Goal: Transaction & Acquisition: Purchase product/service

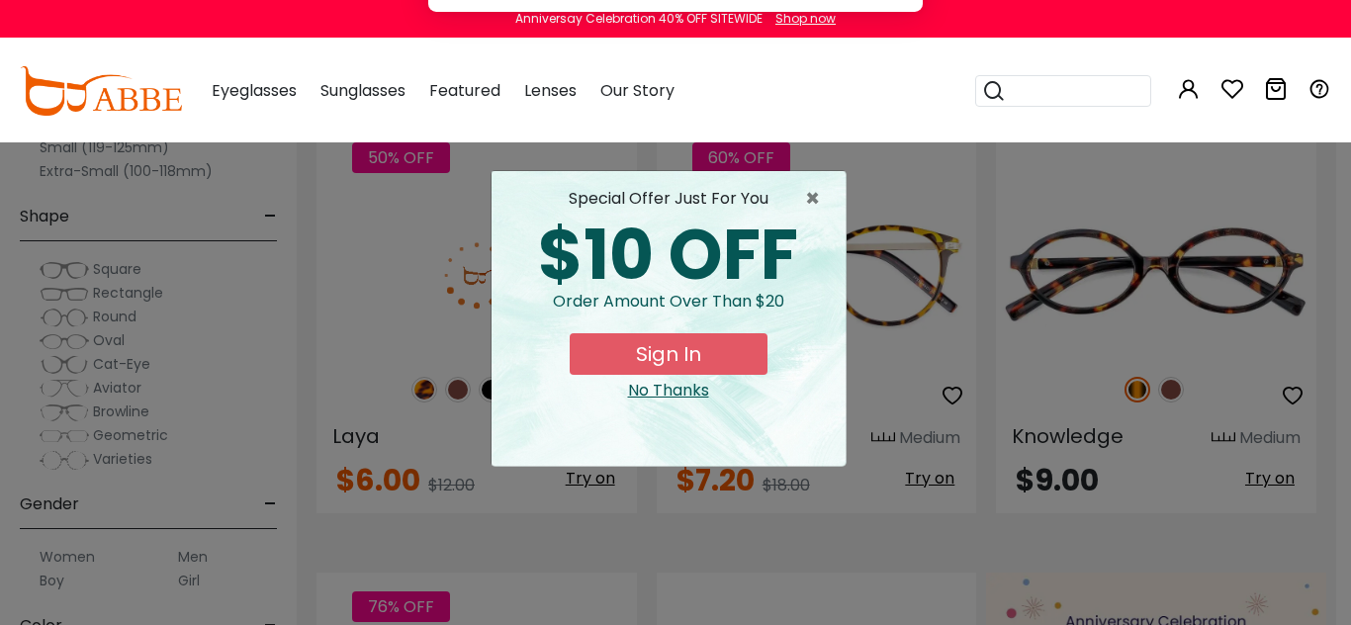
click at [718, 125] on button "Later" at bounding box center [716, 127] width 89 height 49
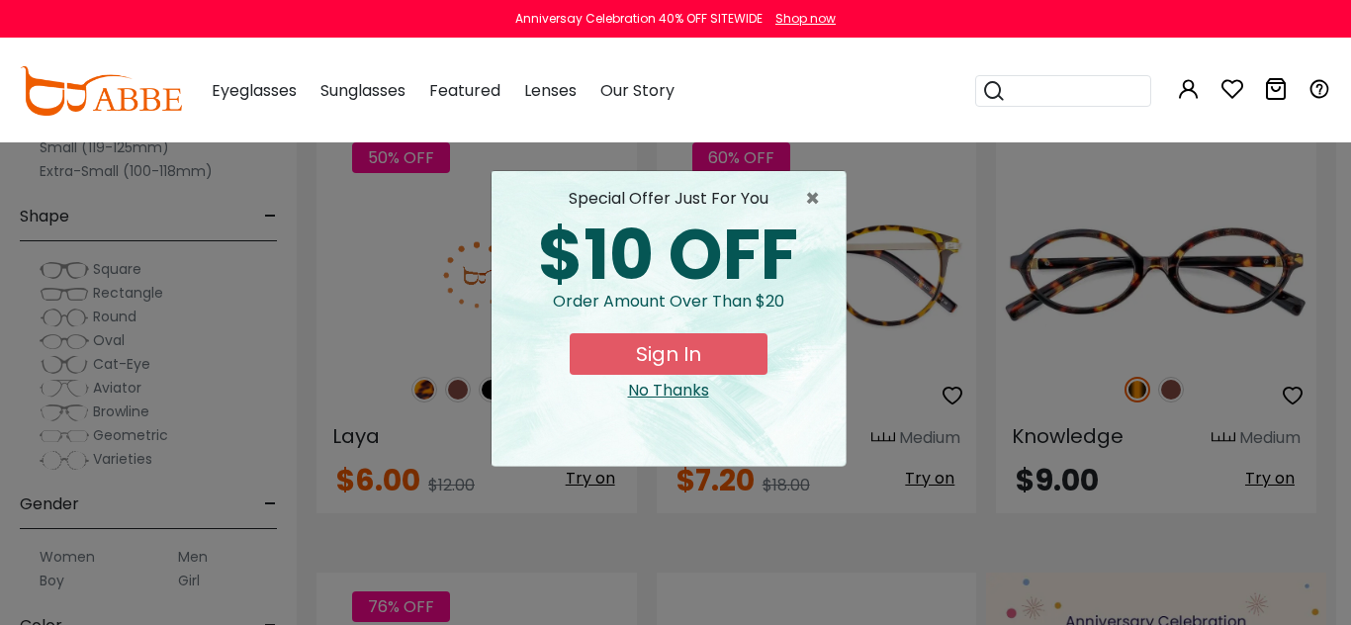
click at [709, 350] on button "Sign In" at bounding box center [669, 354] width 198 height 42
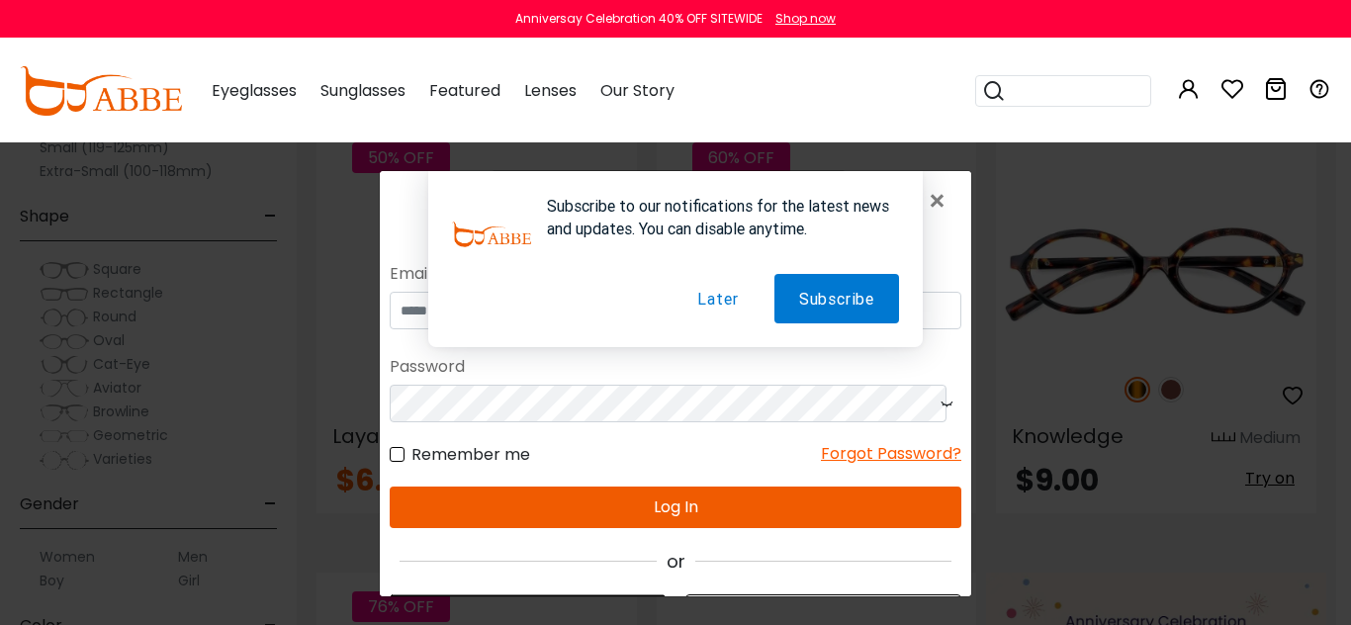
click at [713, 300] on button "Later" at bounding box center [718, 298] width 90 height 49
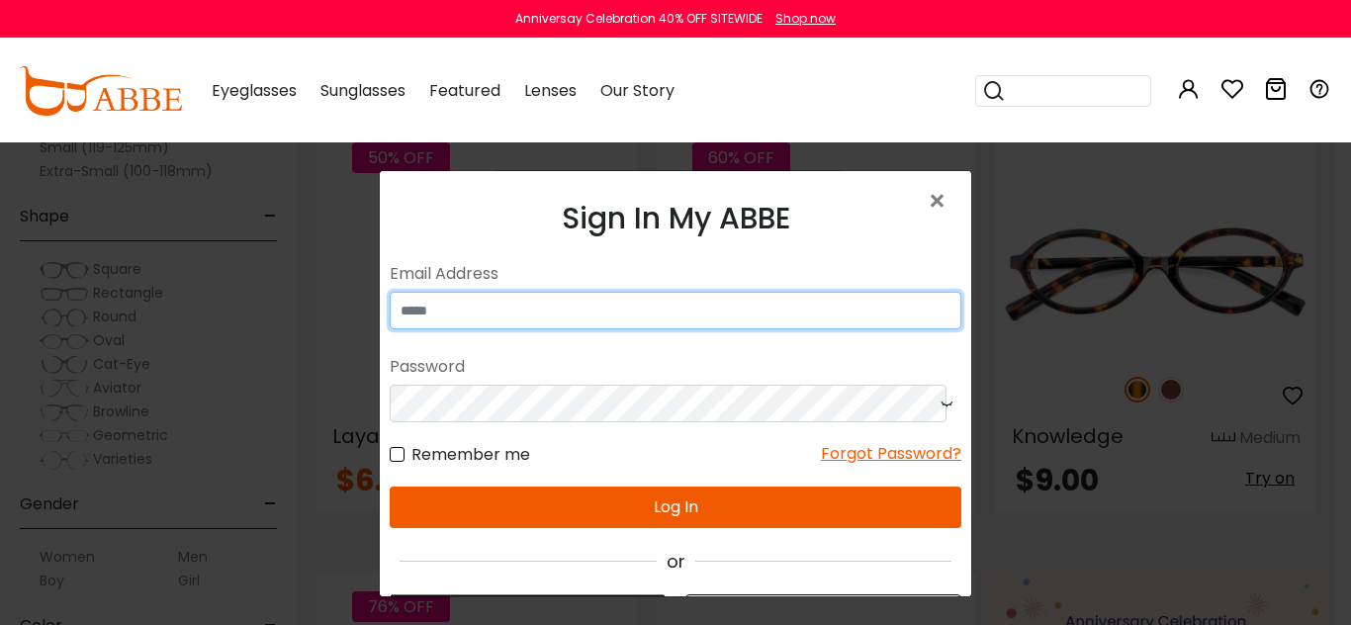
click at [570, 308] on input "email" at bounding box center [676, 311] width 572 height 38
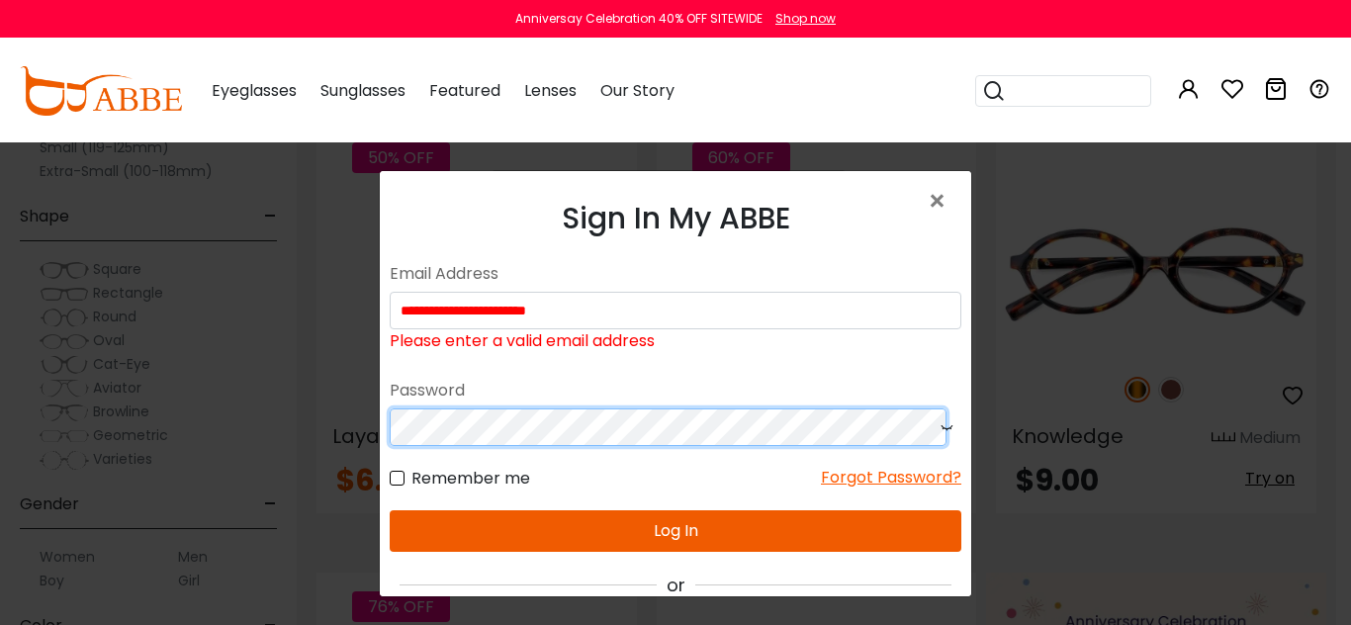
click at [500, 386] on form "**********" at bounding box center [676, 404] width 572 height 296
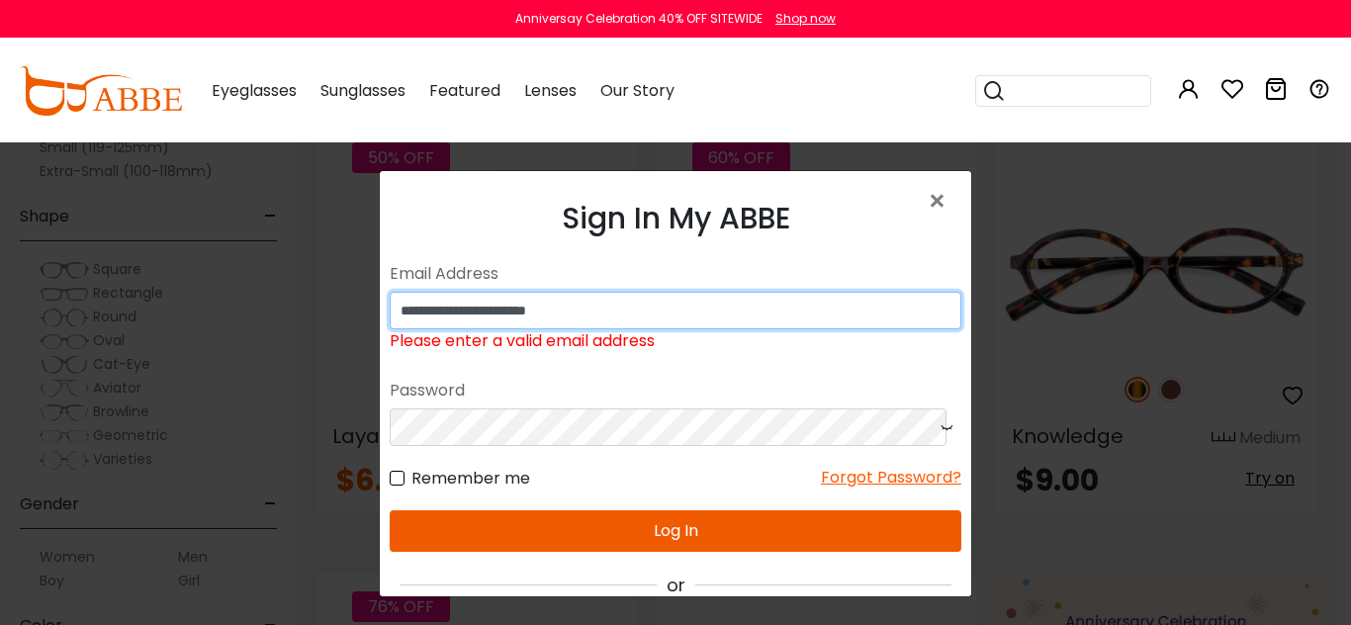
click at [531, 311] on input "**********" at bounding box center [676, 311] width 572 height 38
type input "**********"
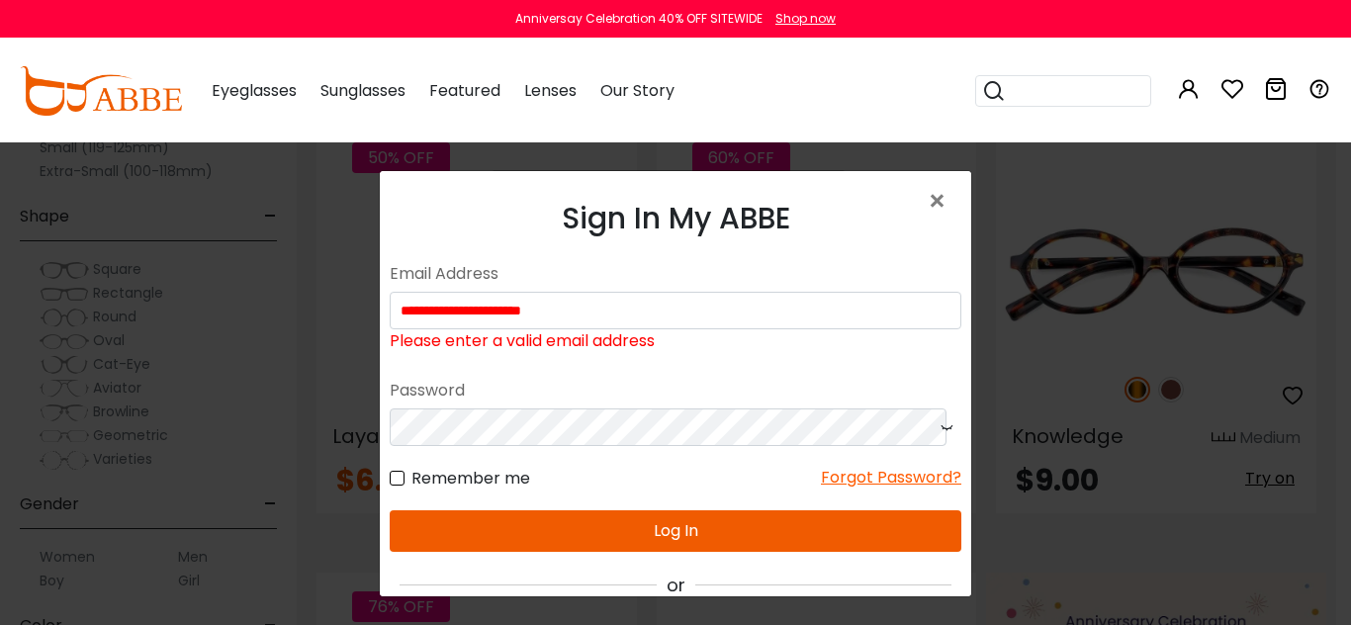
click at [937, 427] on icon at bounding box center [947, 428] width 20 height 38
click at [592, 528] on button "Log In" at bounding box center [676, 531] width 572 height 42
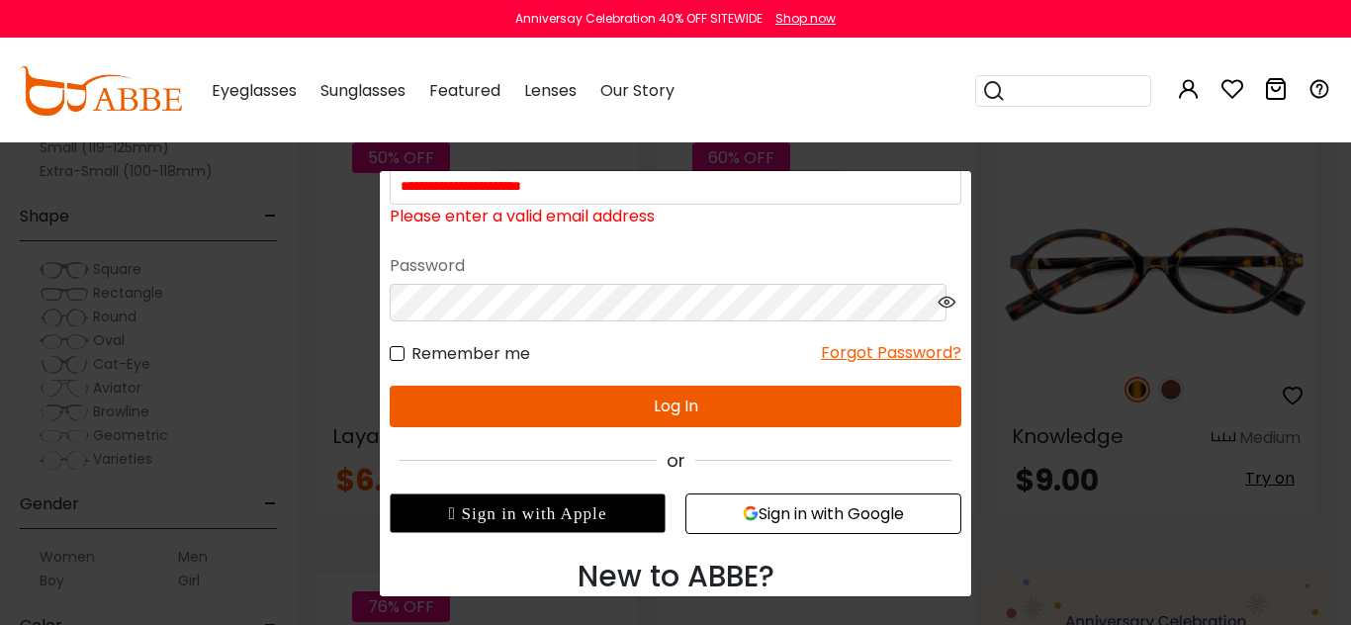
scroll to position [155, 0]
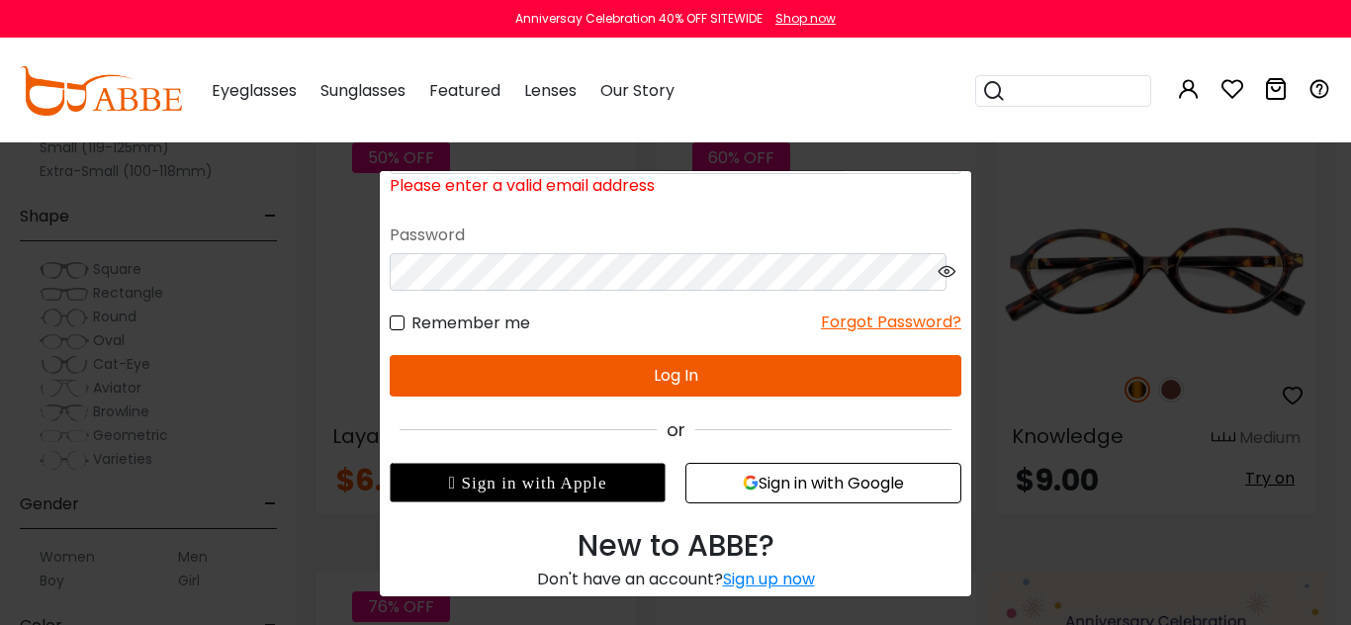
click at [815, 473] on button "Sign in with Google" at bounding box center [823, 483] width 276 height 41
click at [810, 487] on button "Sign in with Google" at bounding box center [823, 483] width 276 height 41
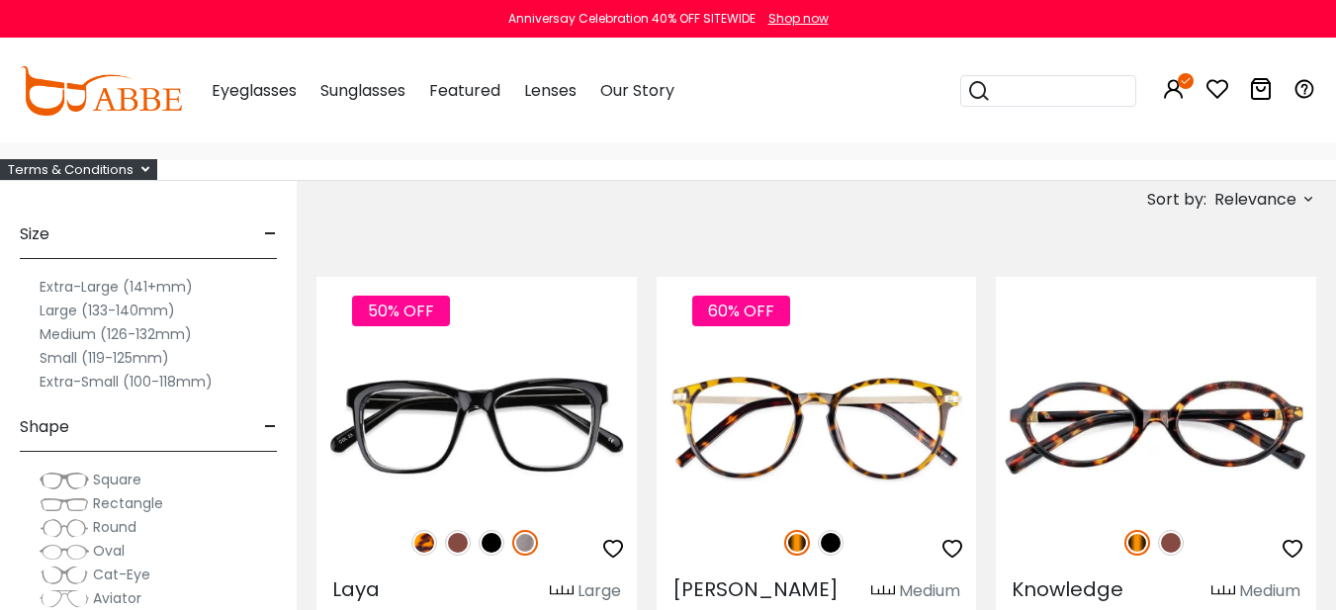
scroll to position [130, 0]
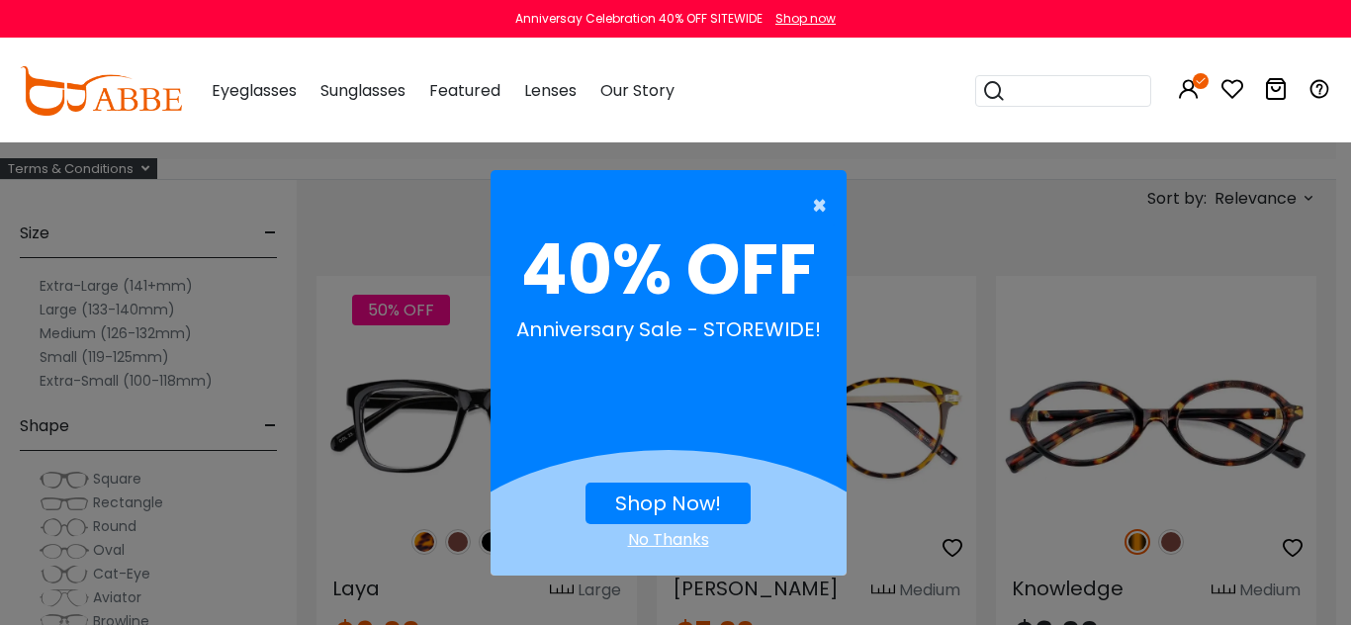
click at [808, 210] on button "×" at bounding box center [659, 206] width 356 height 40
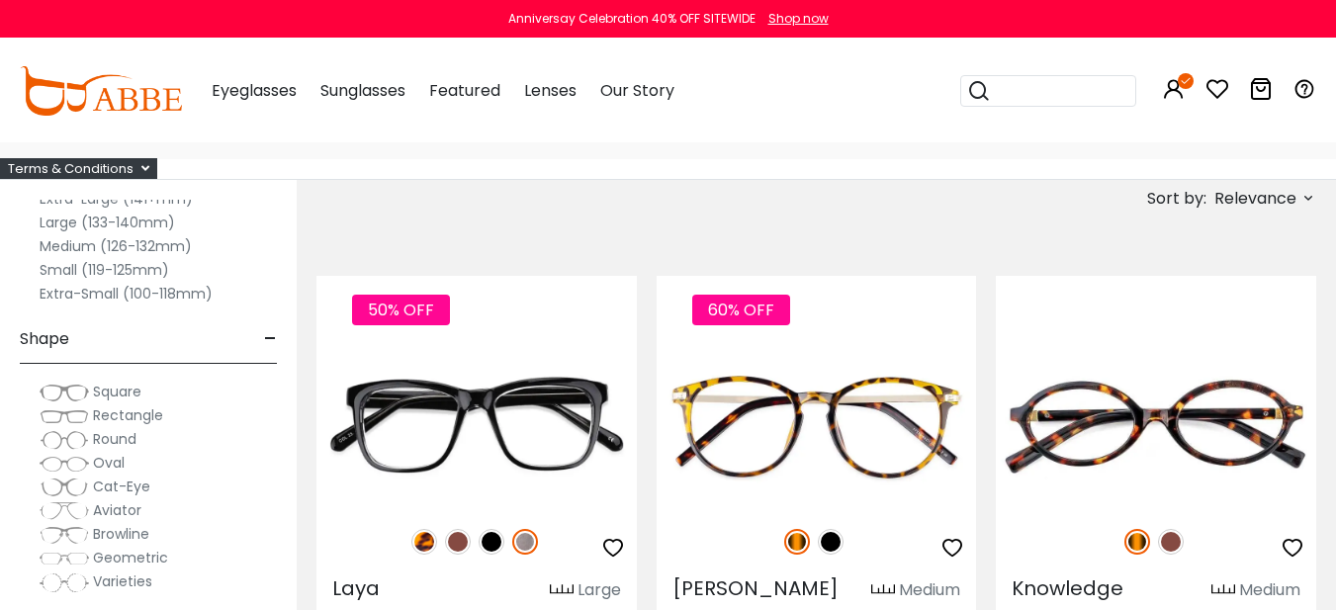
scroll to position [88, 0]
click at [79, 389] on img at bounding box center [64, 392] width 49 height 20
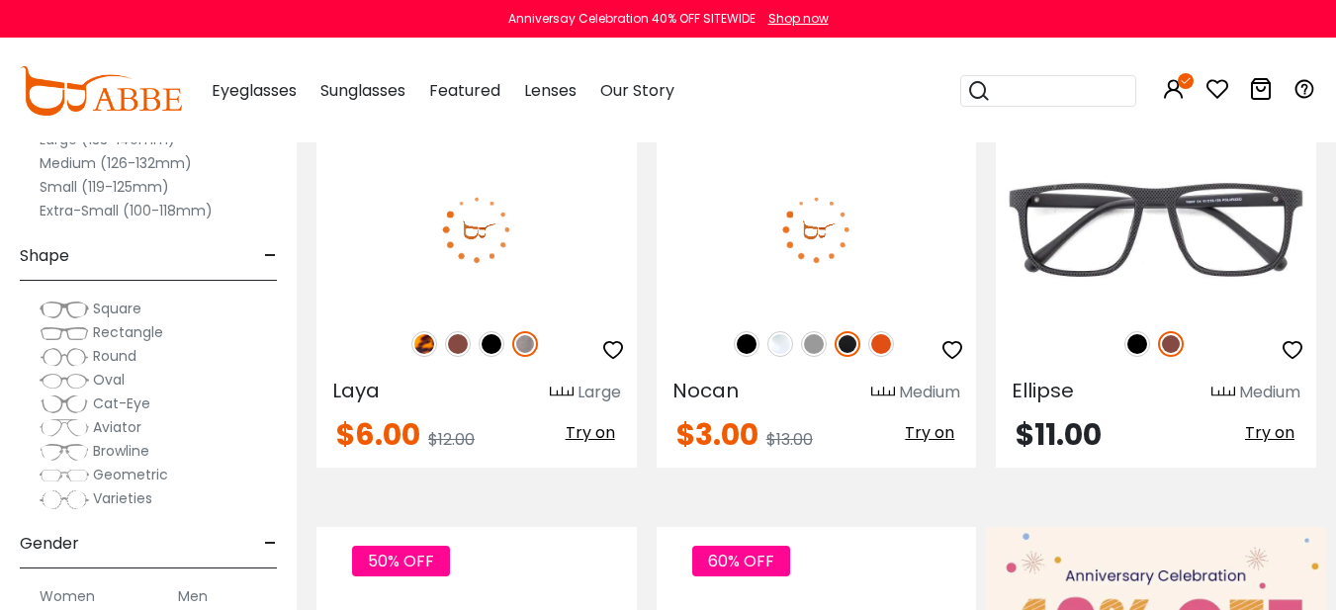
click at [942, 438] on span "Try on" at bounding box center [929, 432] width 49 height 23
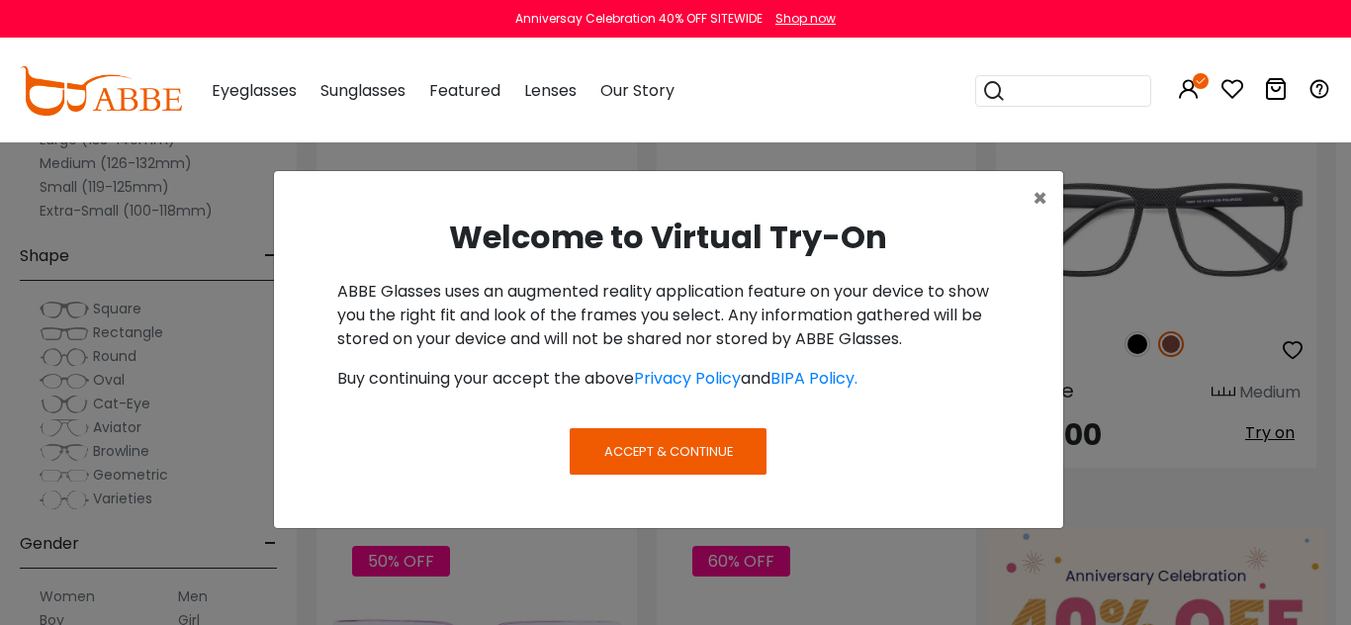
click at [705, 454] on span "Accept & Continue" at bounding box center [668, 451] width 129 height 19
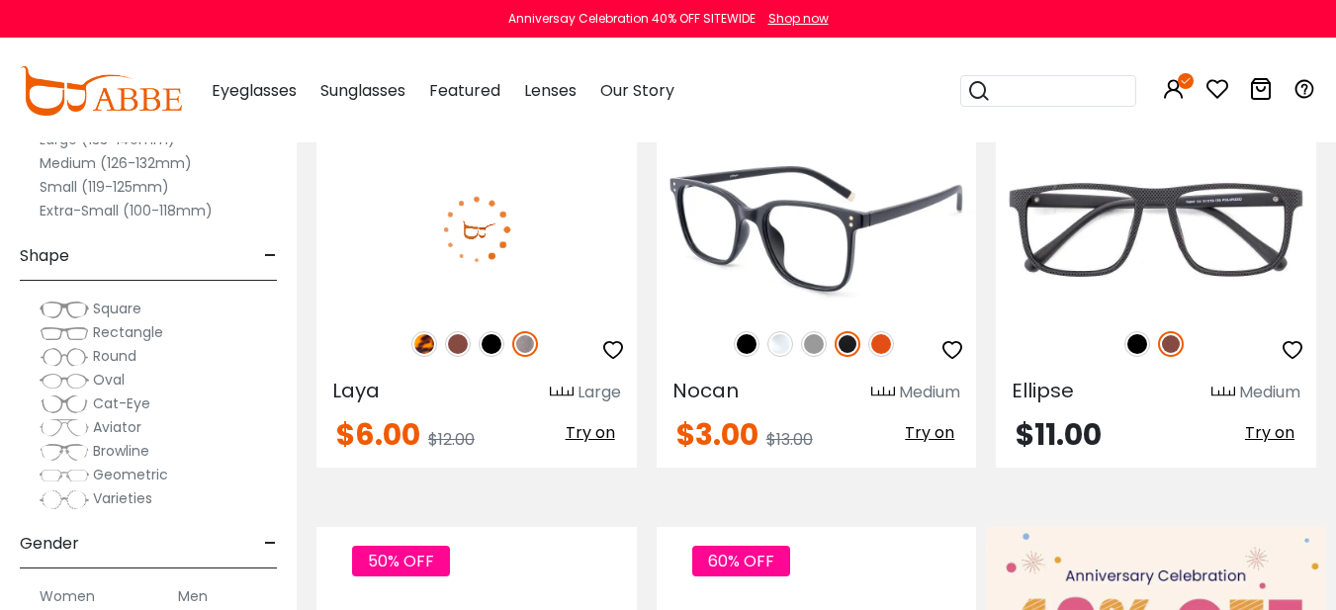
click at [929, 425] on span "Try on" at bounding box center [929, 432] width 49 height 23
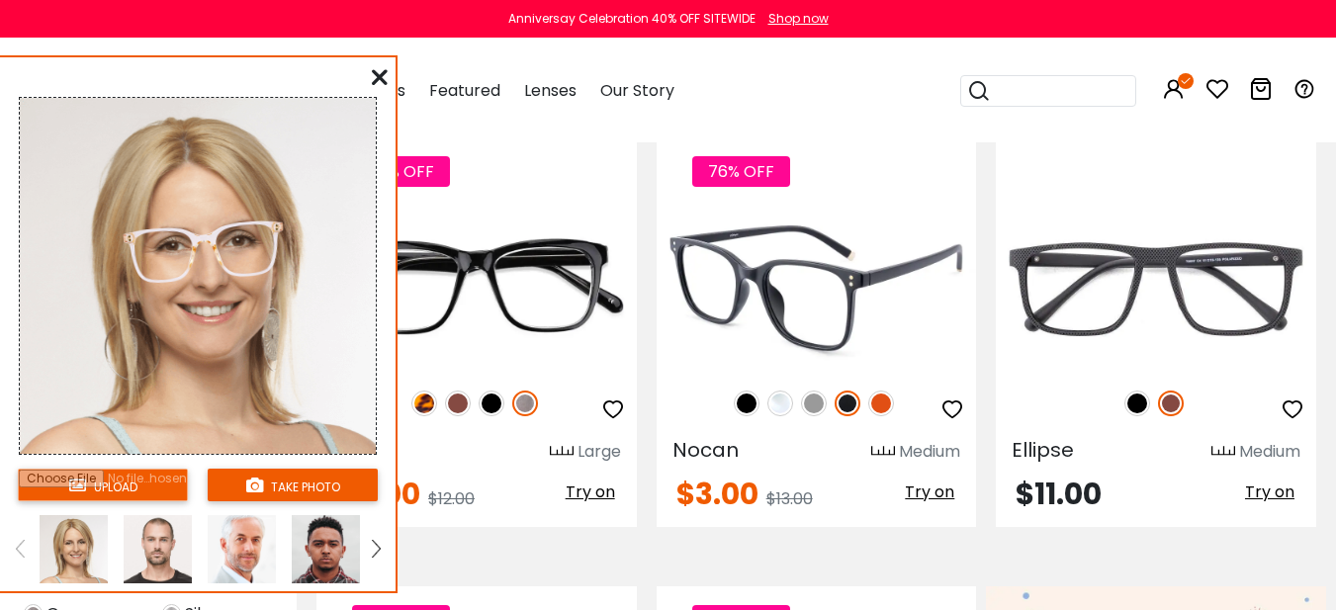
scroll to position [262, 0]
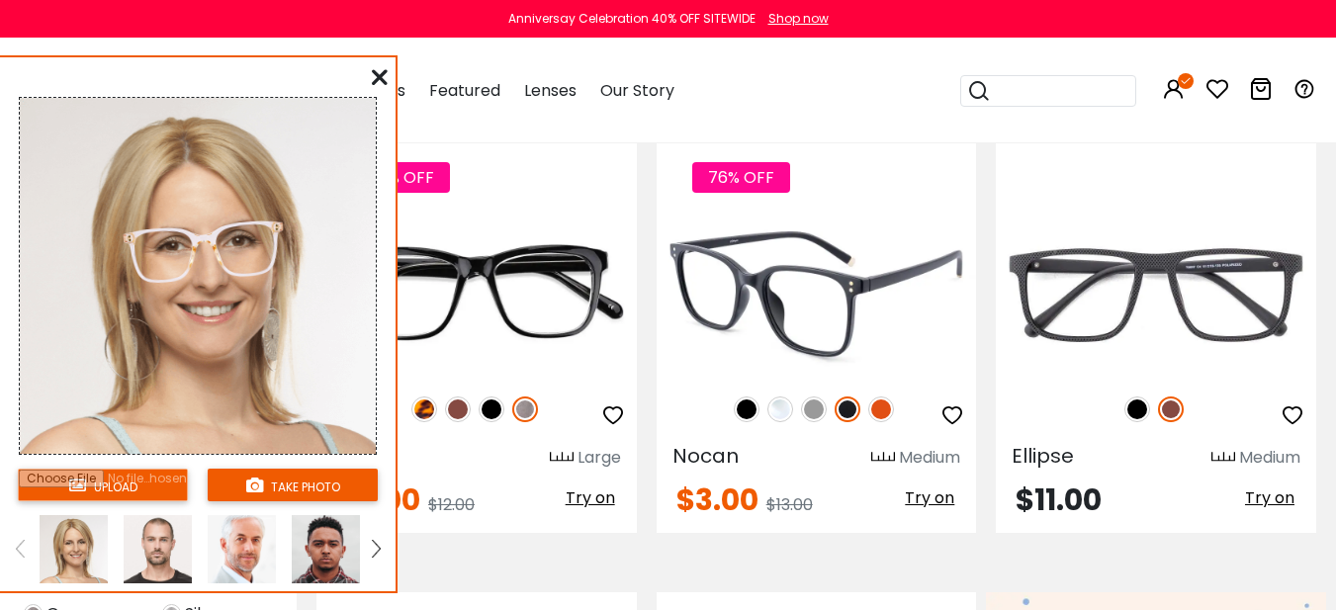
click at [819, 275] on img at bounding box center [817, 295] width 320 height 160
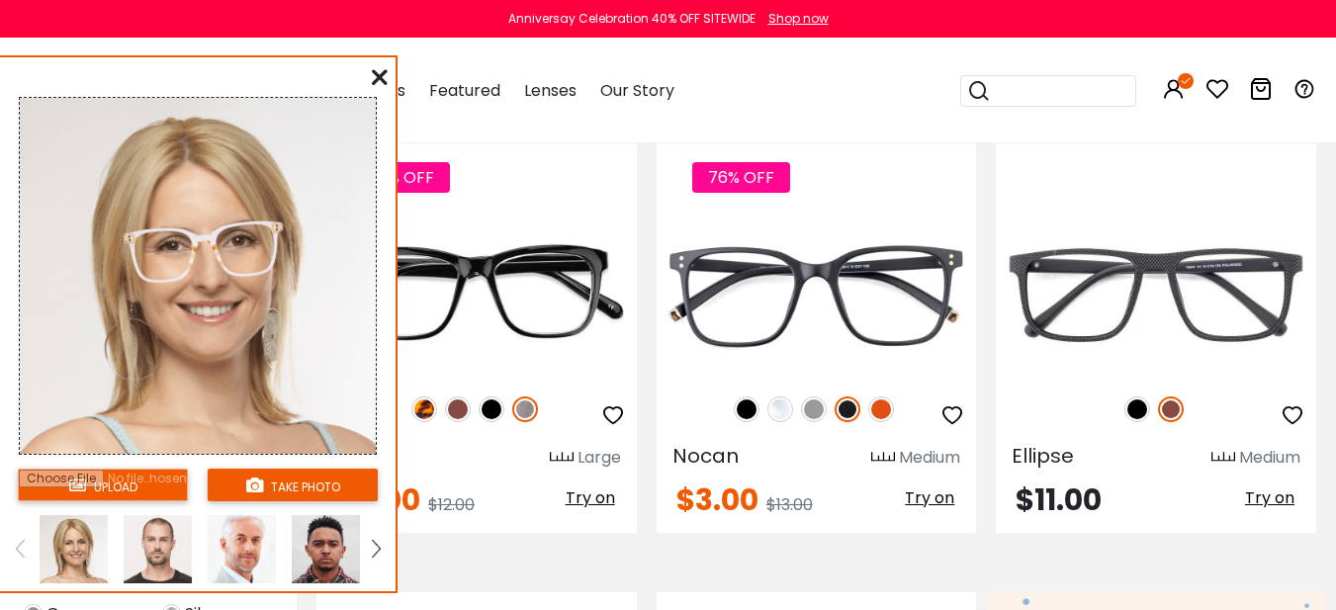
click at [379, 72] on icon at bounding box center [380, 77] width 16 height 16
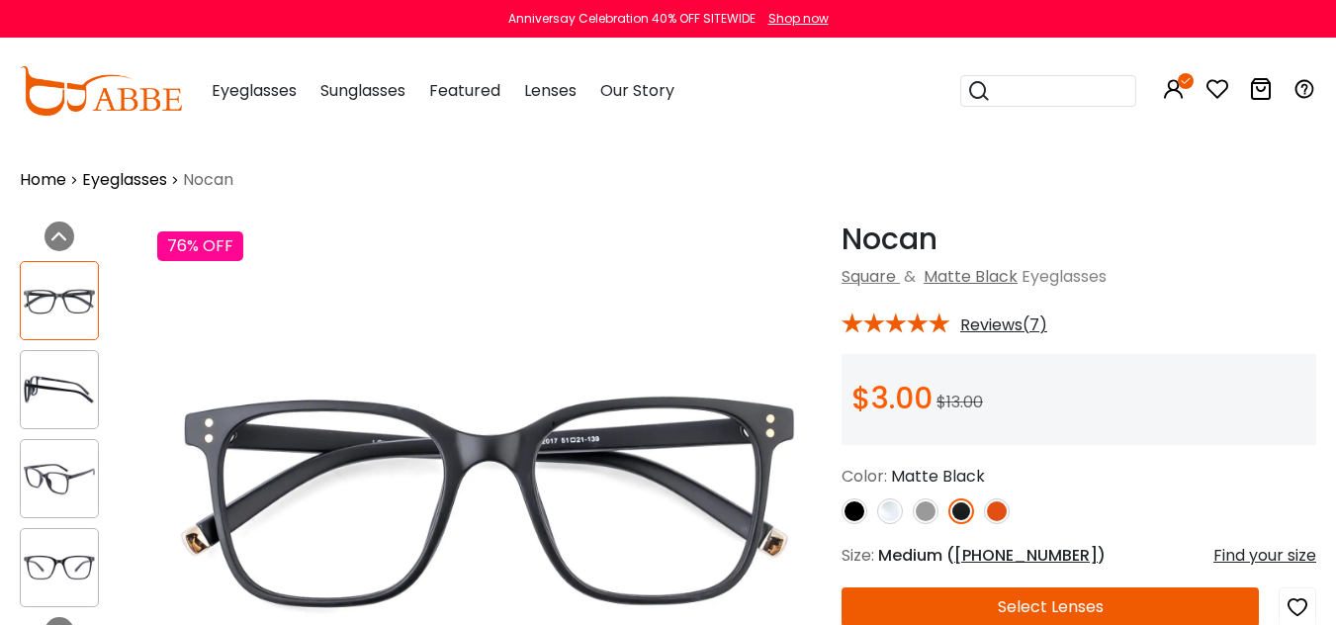
click at [545, 98] on span "Lenses" at bounding box center [550, 90] width 52 height 23
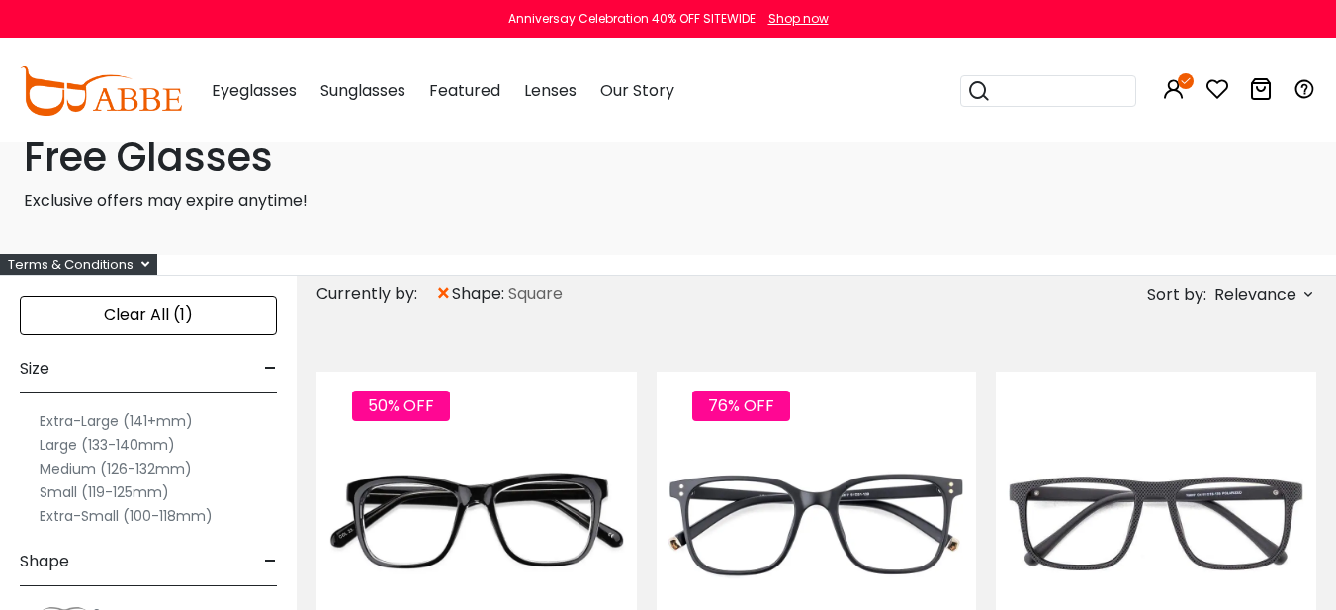
scroll to position [33, 0]
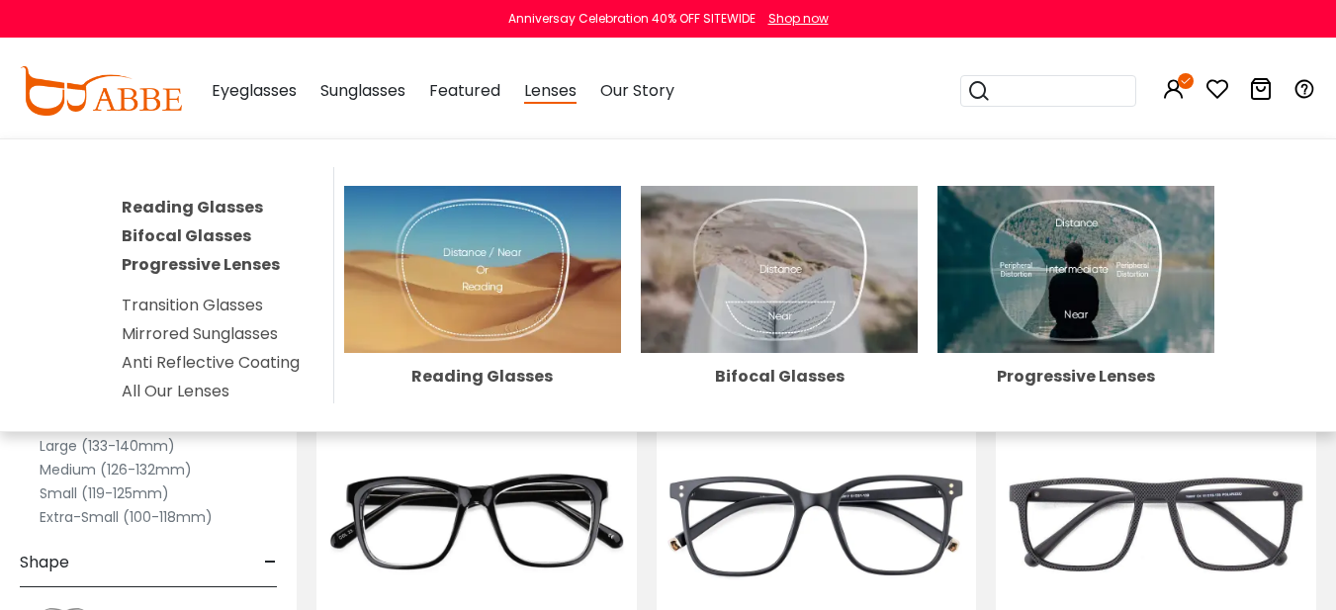
click at [547, 86] on span "Lenses" at bounding box center [550, 91] width 52 height 25
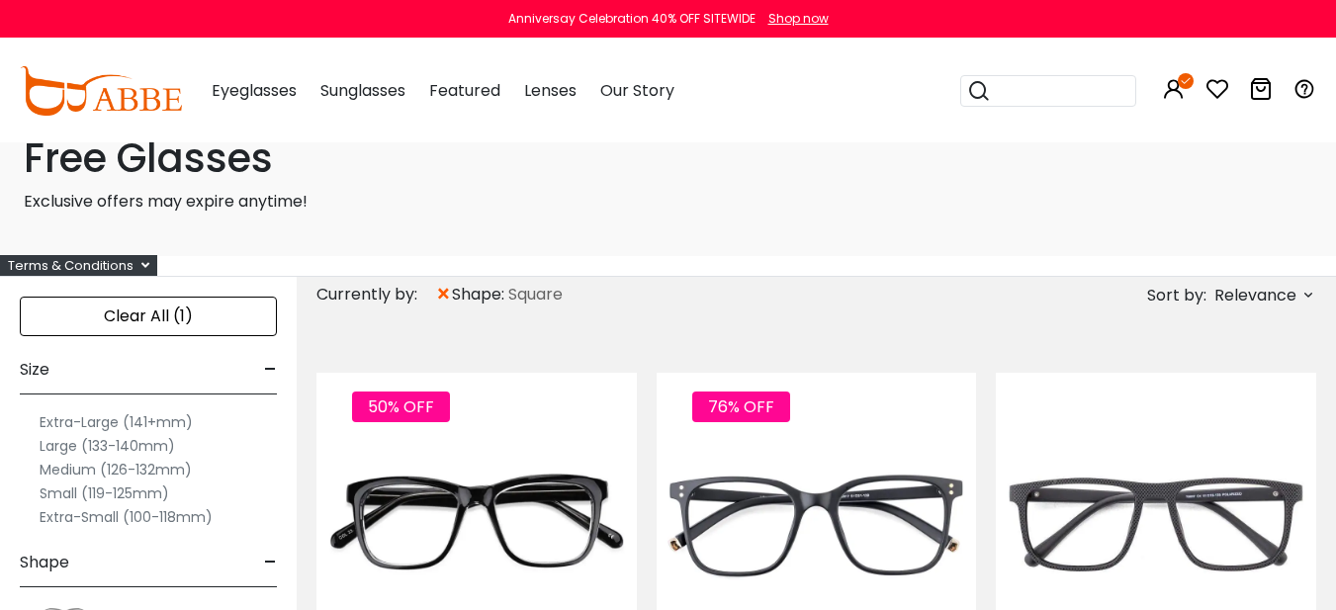
click at [565, 97] on span "Lenses" at bounding box center [550, 90] width 52 height 23
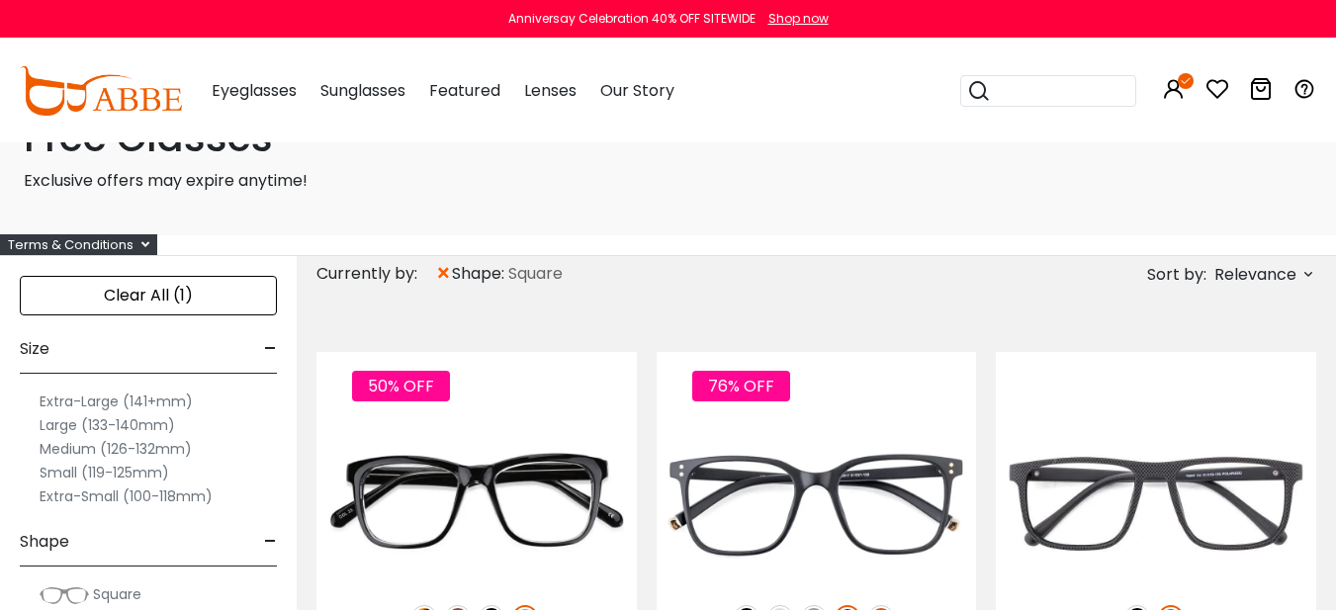
scroll to position [50, 0]
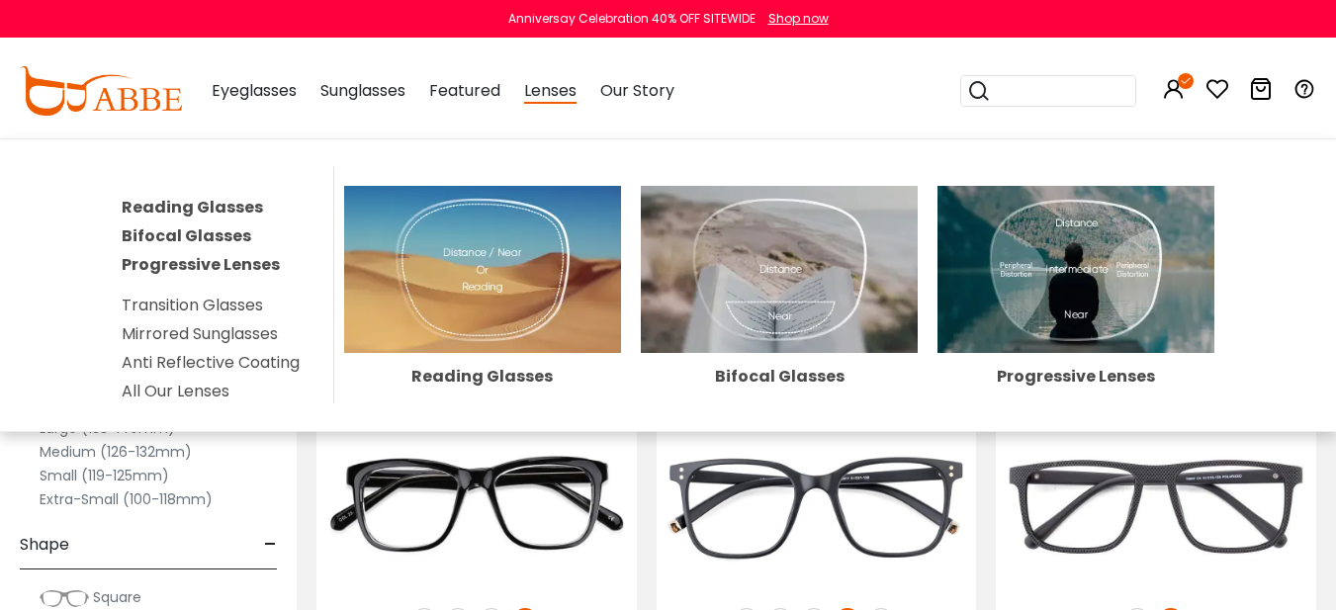
click at [772, 253] on img at bounding box center [779, 269] width 277 height 166
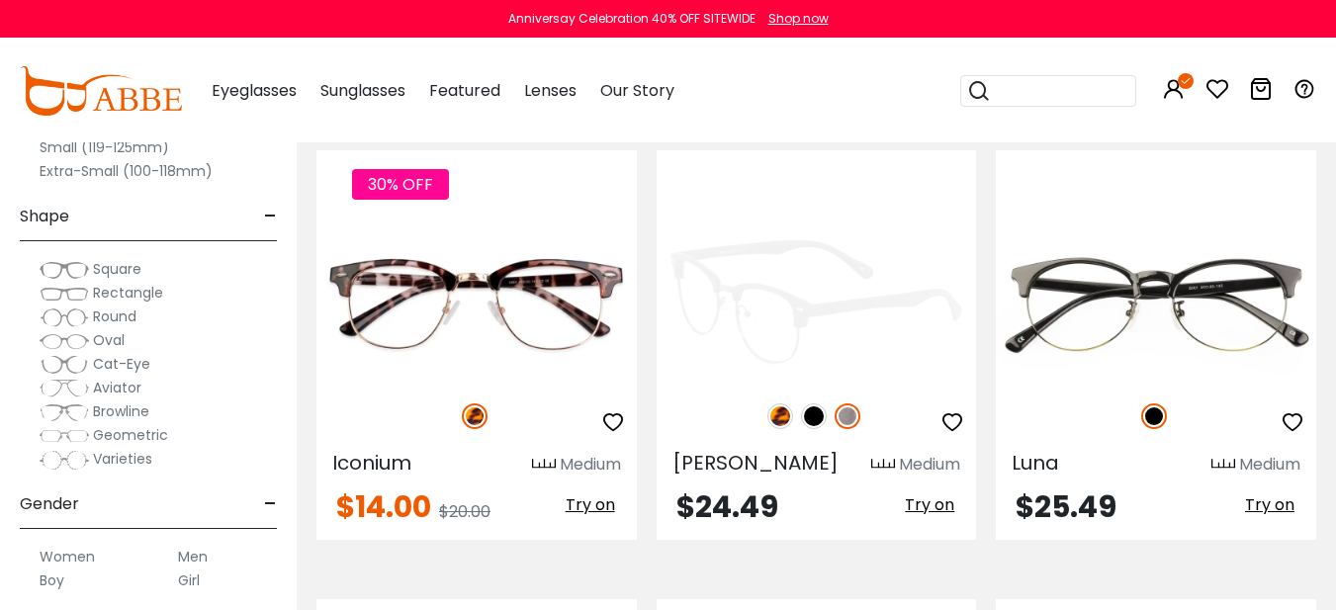
scroll to position [3263, 0]
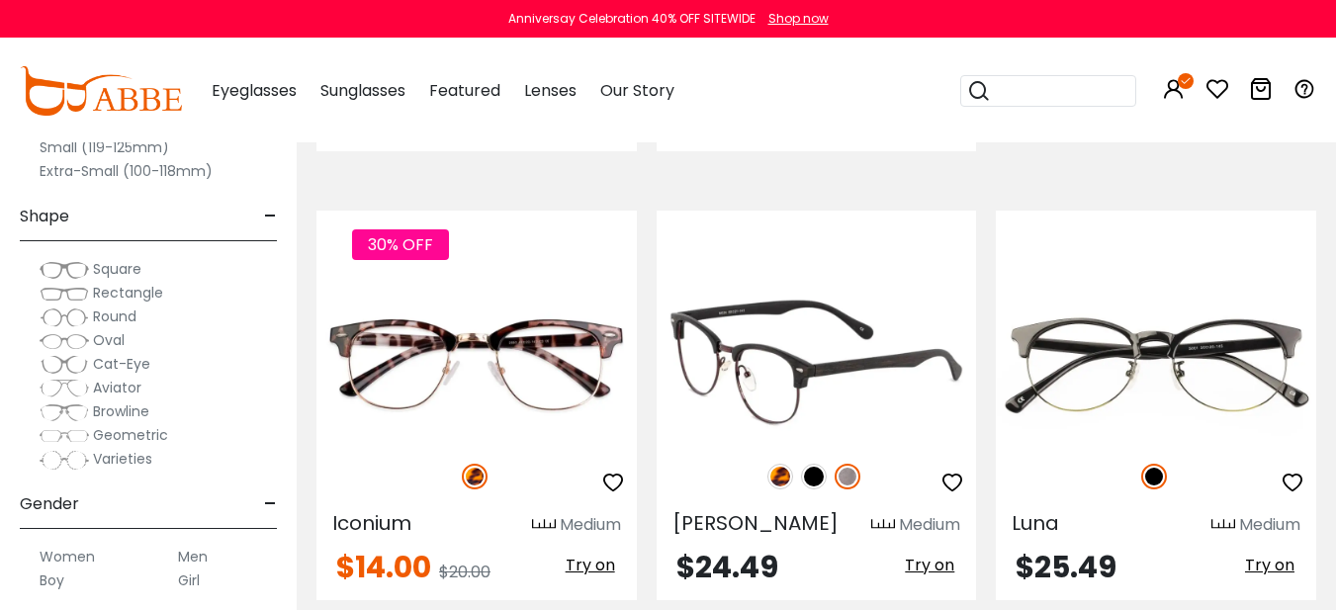
click at [908, 350] on img at bounding box center [817, 362] width 320 height 160
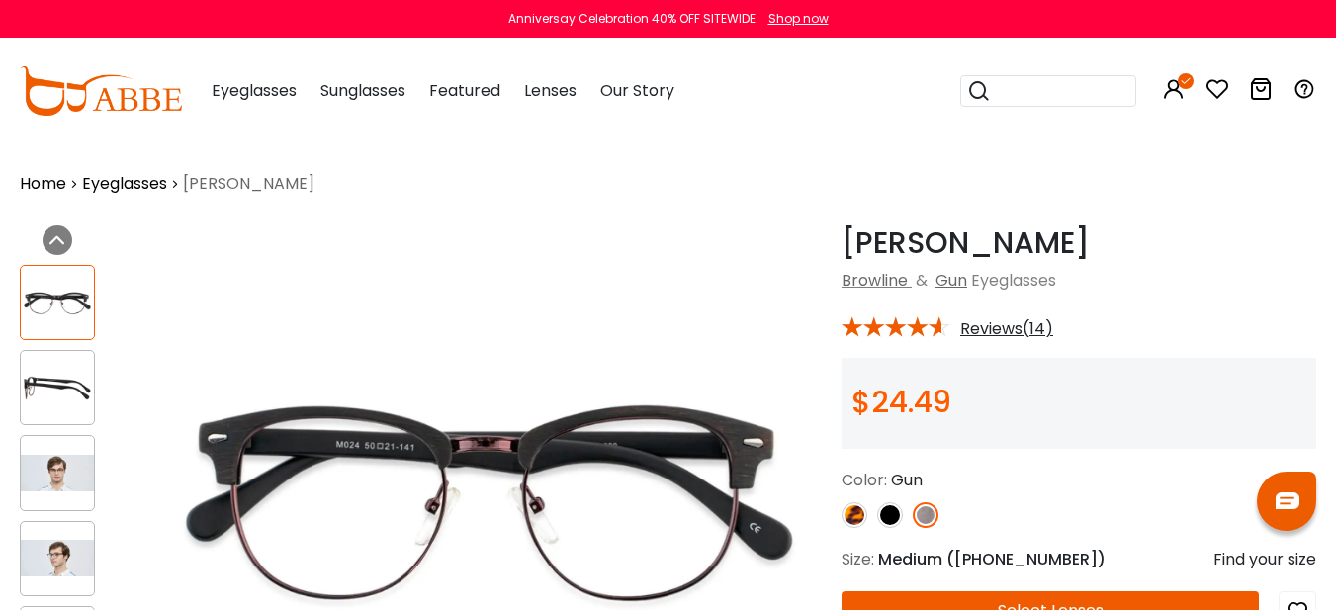
scroll to position [250, 0]
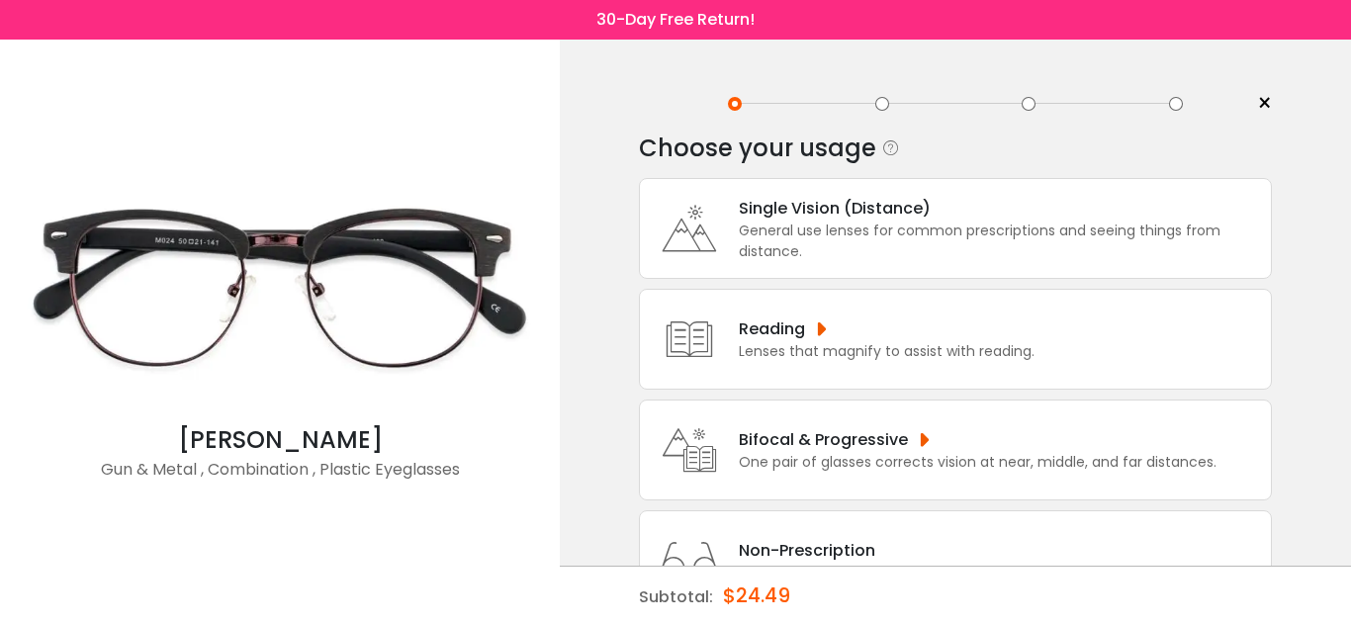
click at [846, 208] on div "Single Vision (Distance)" at bounding box center [1000, 208] width 522 height 25
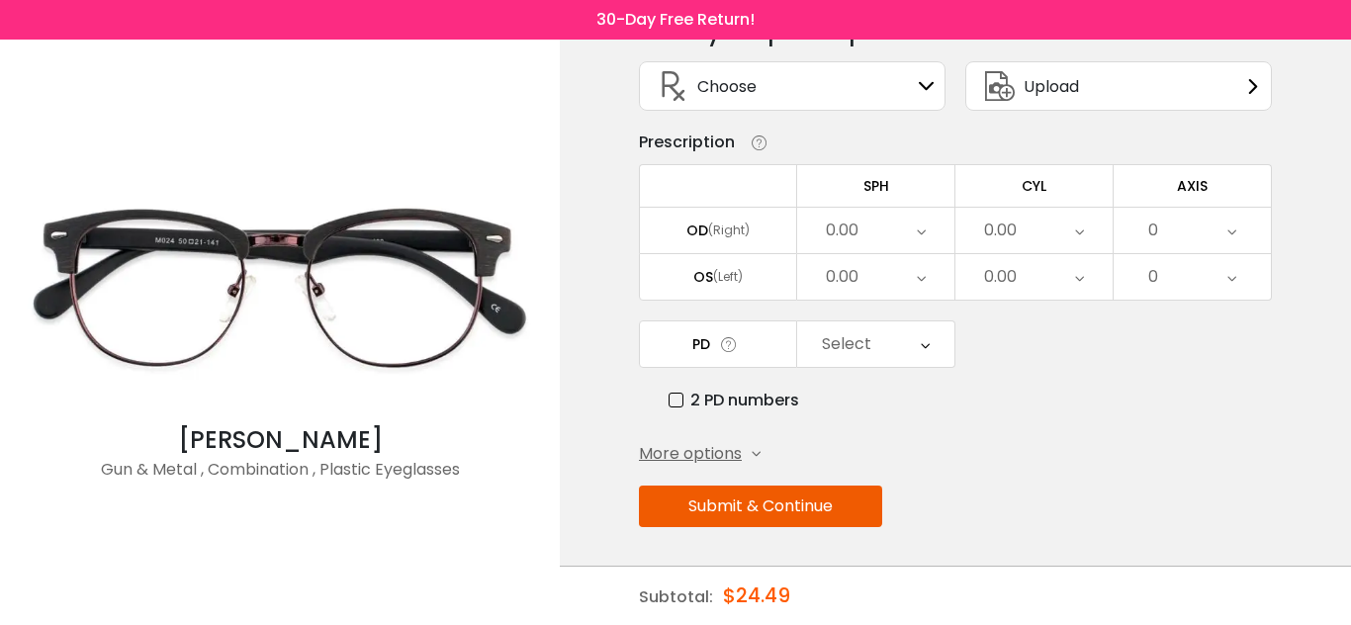
scroll to position [118, 0]
click at [855, 505] on button "Submit & Continue" at bounding box center [760, 506] width 243 height 42
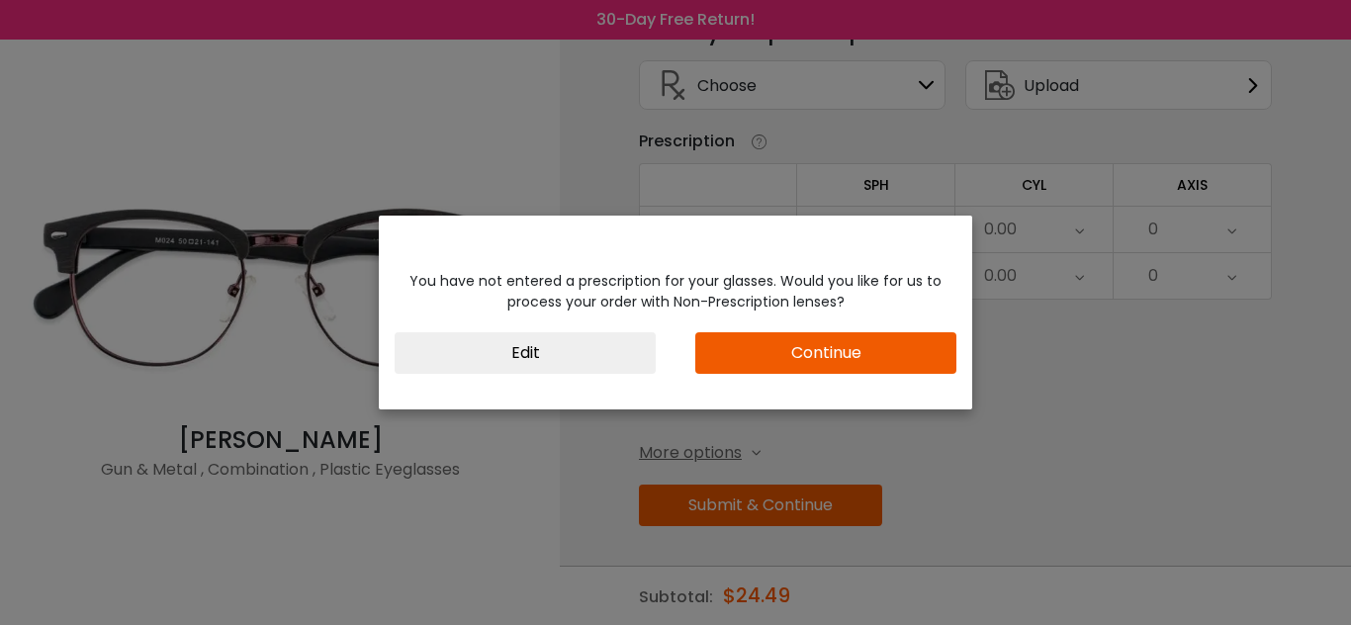
click at [589, 360] on button "Edit" at bounding box center [525, 353] width 261 height 42
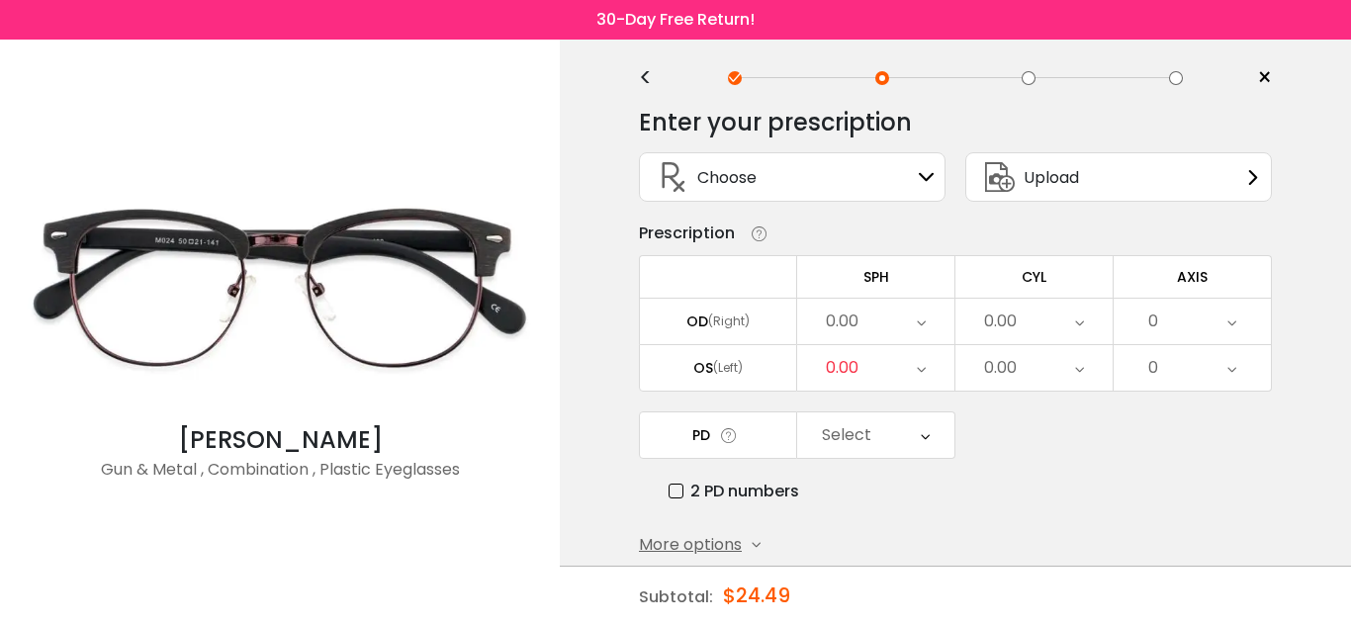
scroll to position [19, 0]
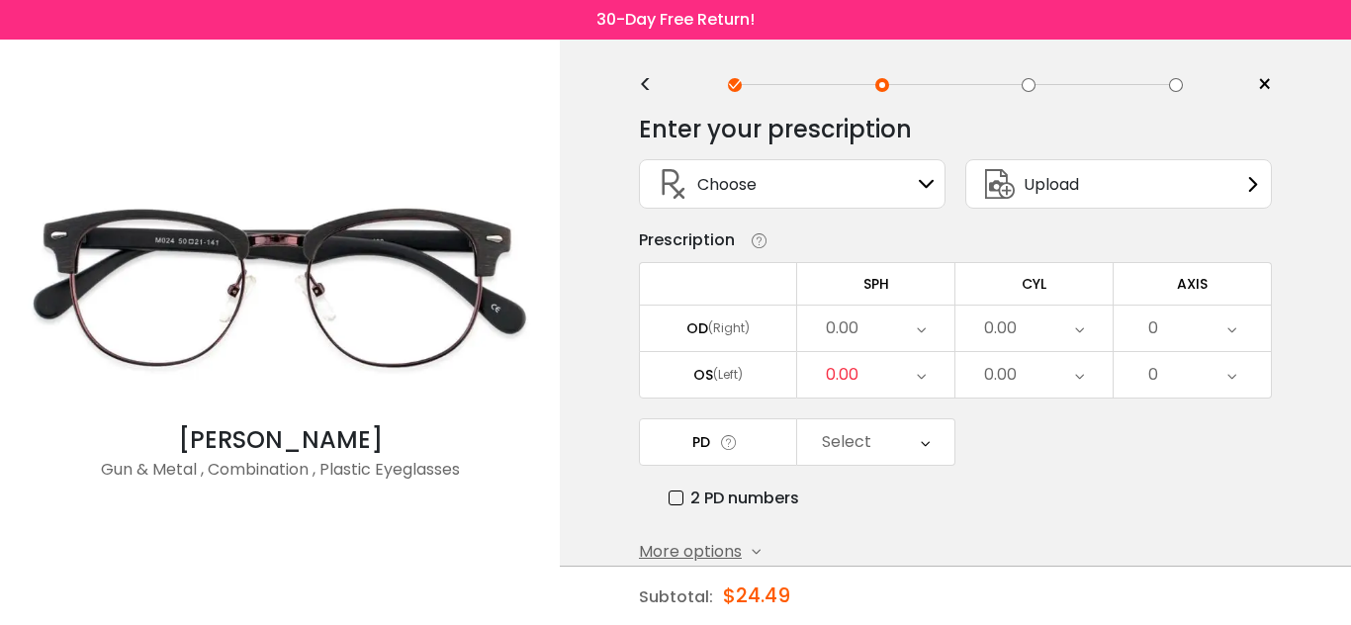
click at [804, 179] on div "Choose Sign In" at bounding box center [792, 183] width 285 height 47
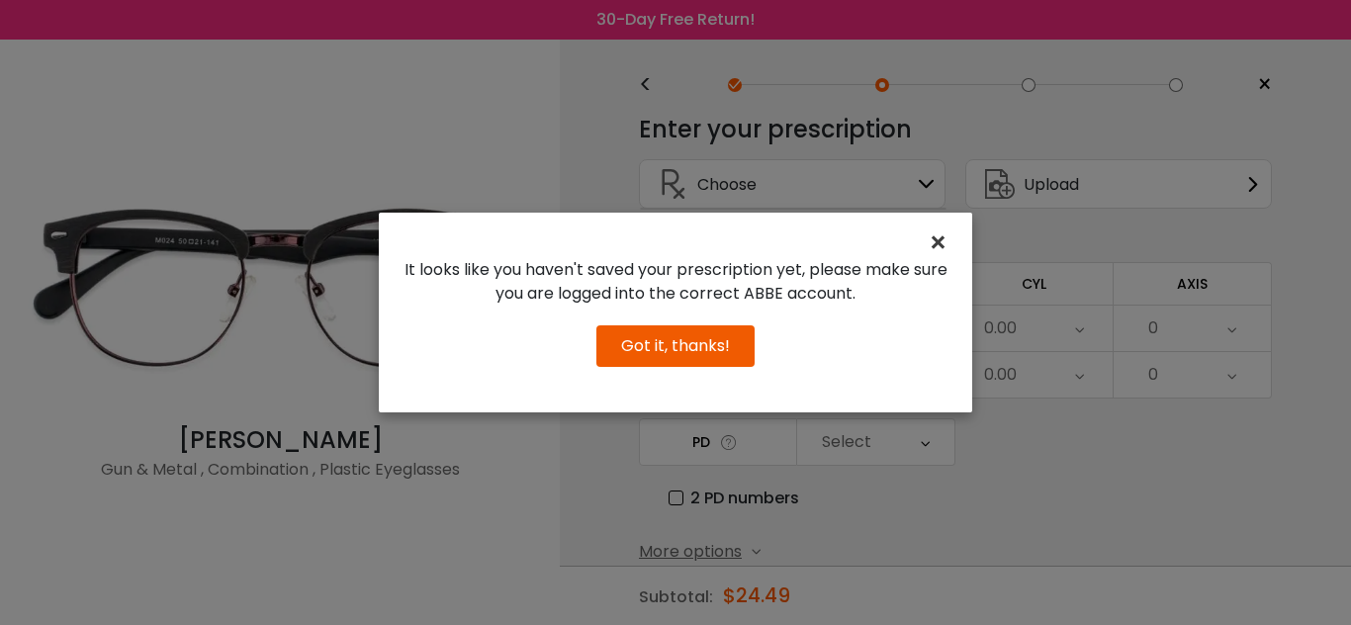
click at [935, 247] on span "×" at bounding box center [942, 243] width 29 height 43
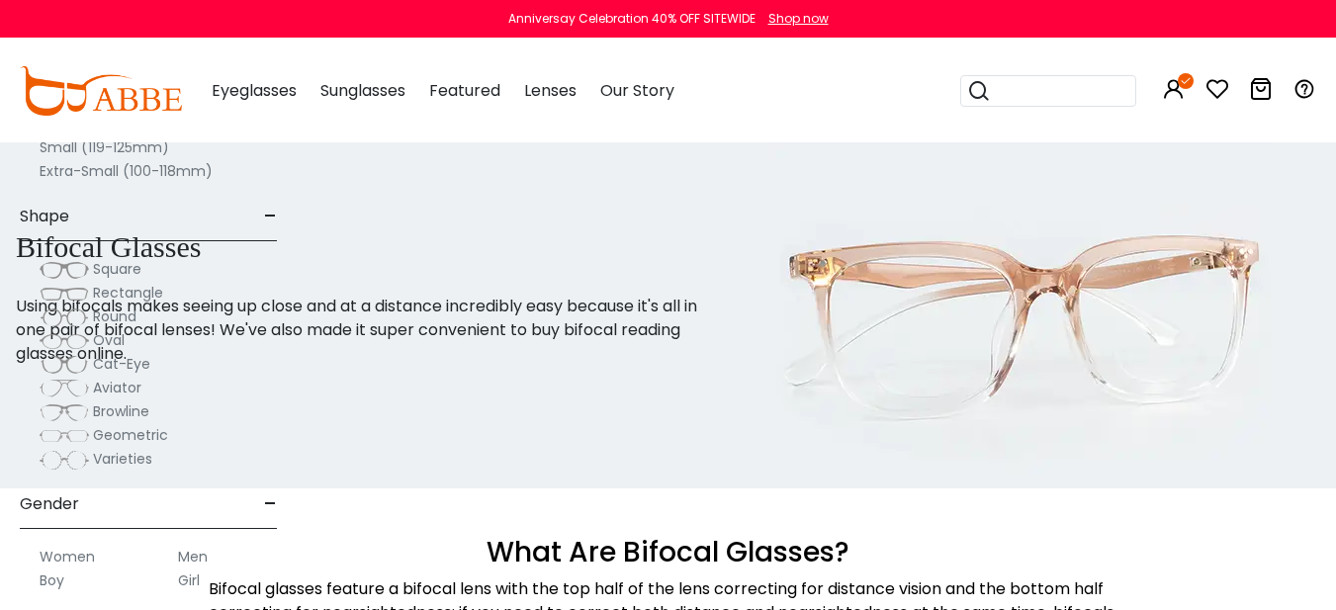
scroll to position [3267, 0]
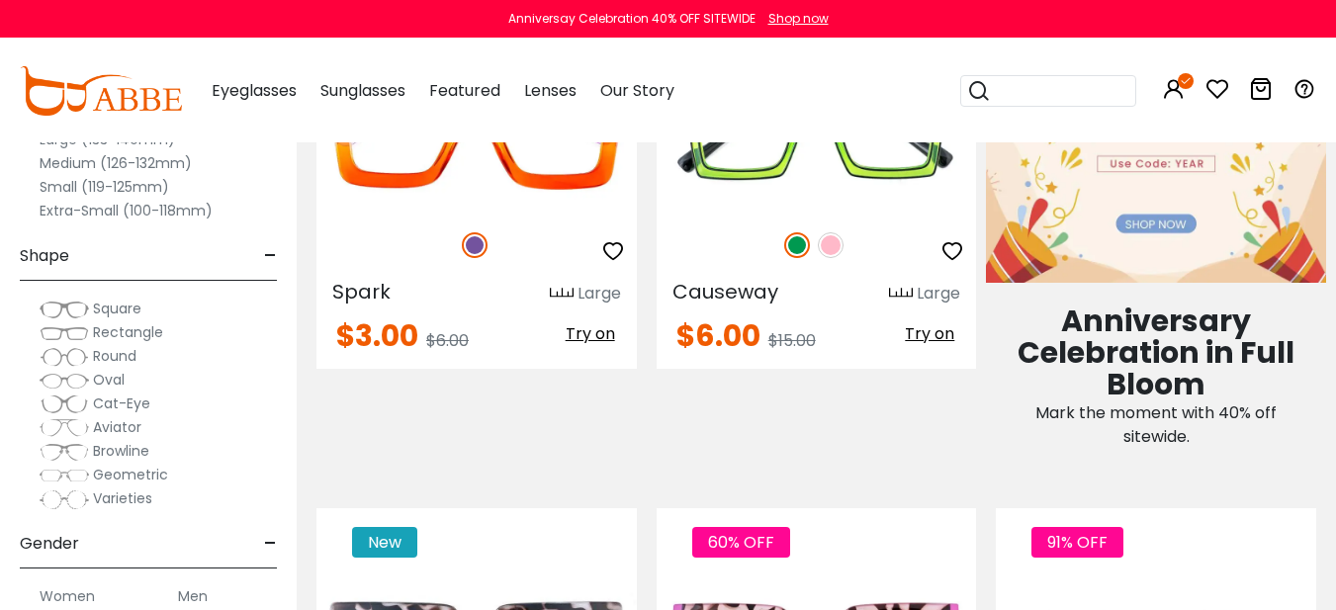
scroll to position [516, 0]
